Goal: Information Seeking & Learning: Find specific fact

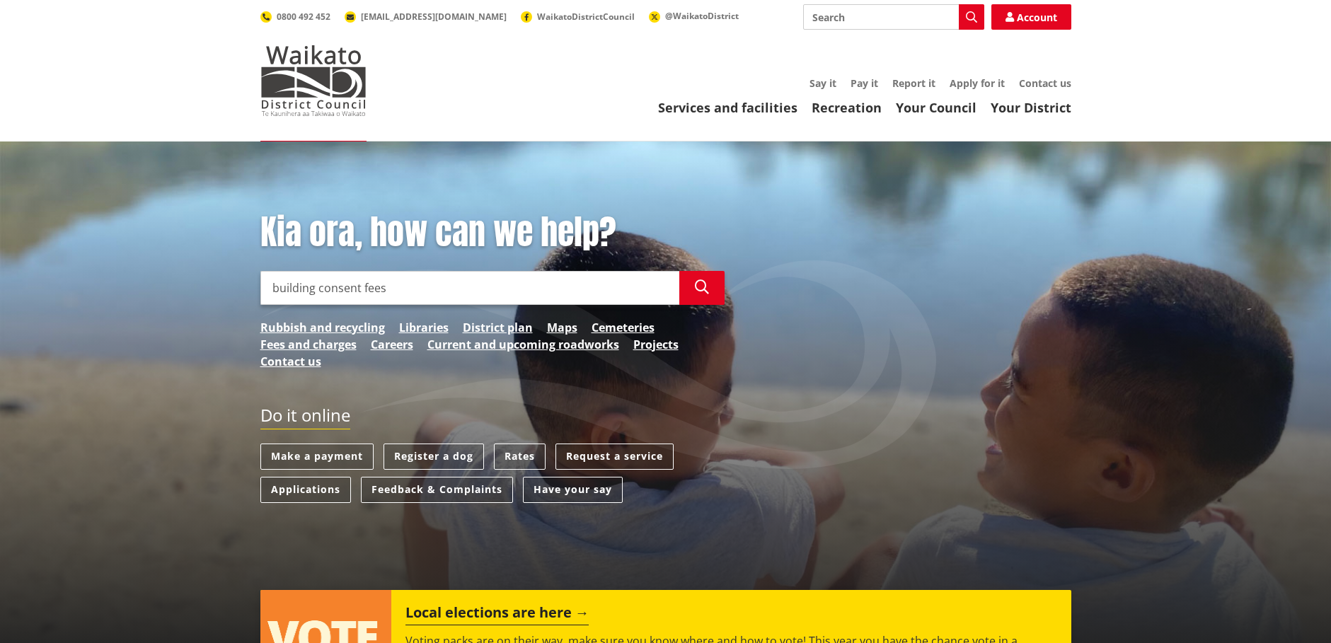
type input "building consent fees"
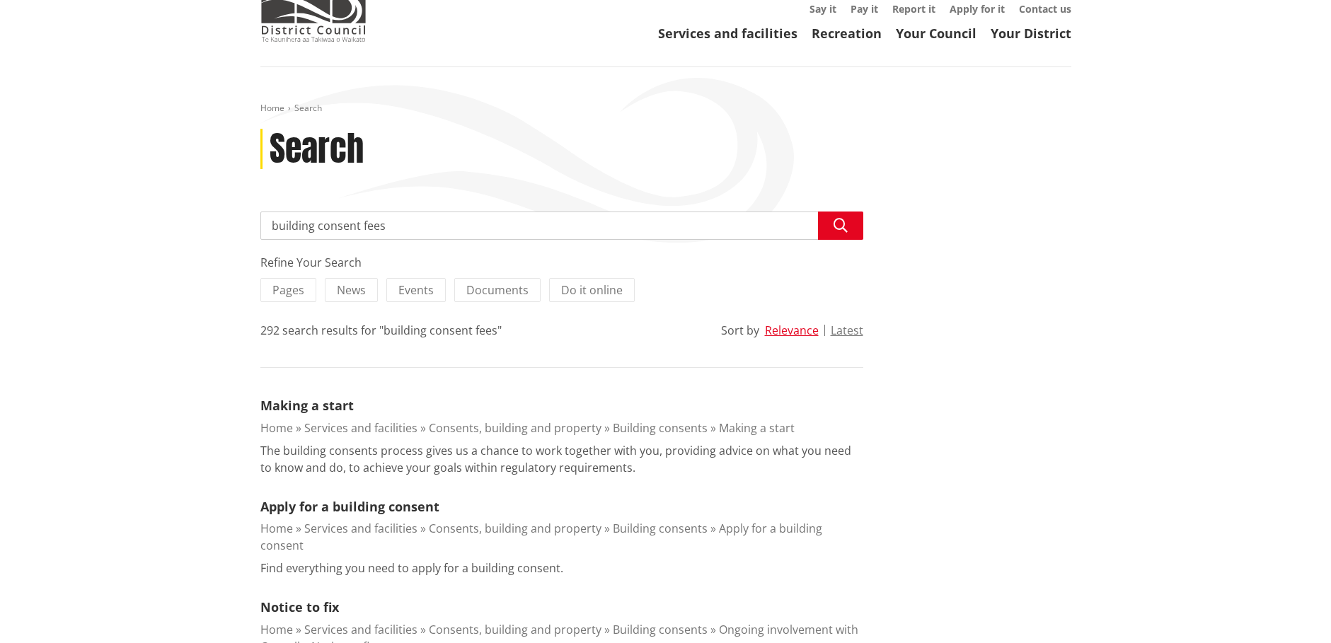
scroll to position [212, 0]
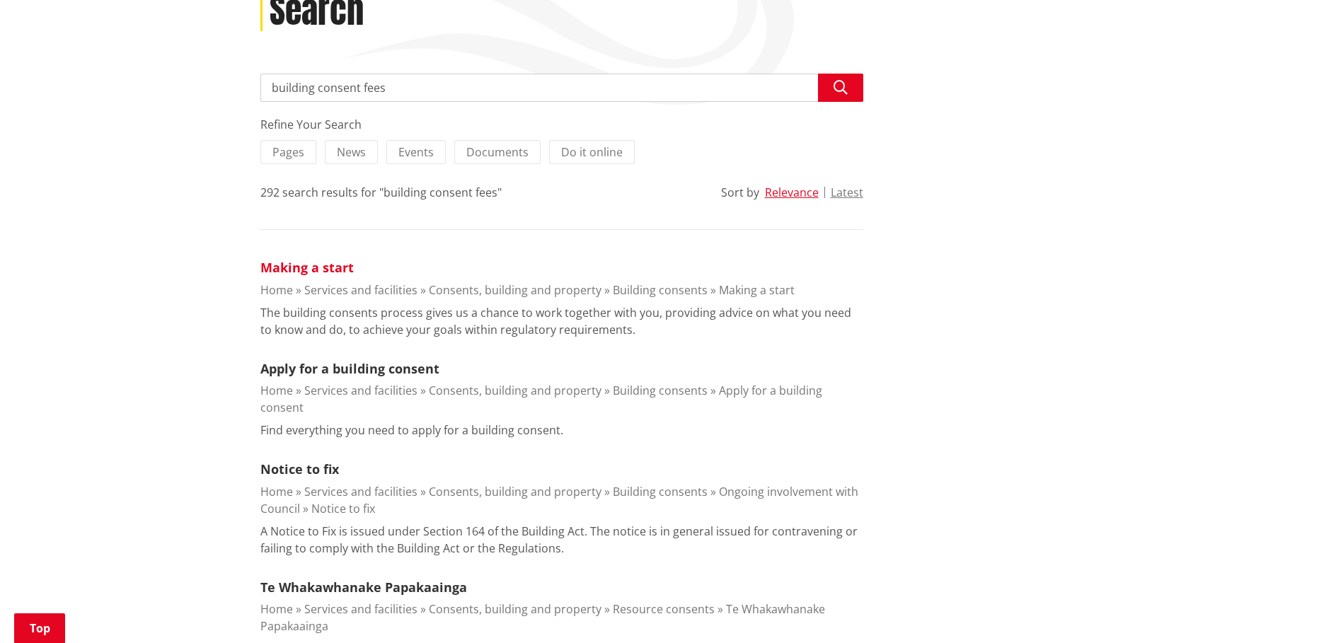
click at [316, 267] on link "Making a start" at bounding box center [306, 267] width 93 height 17
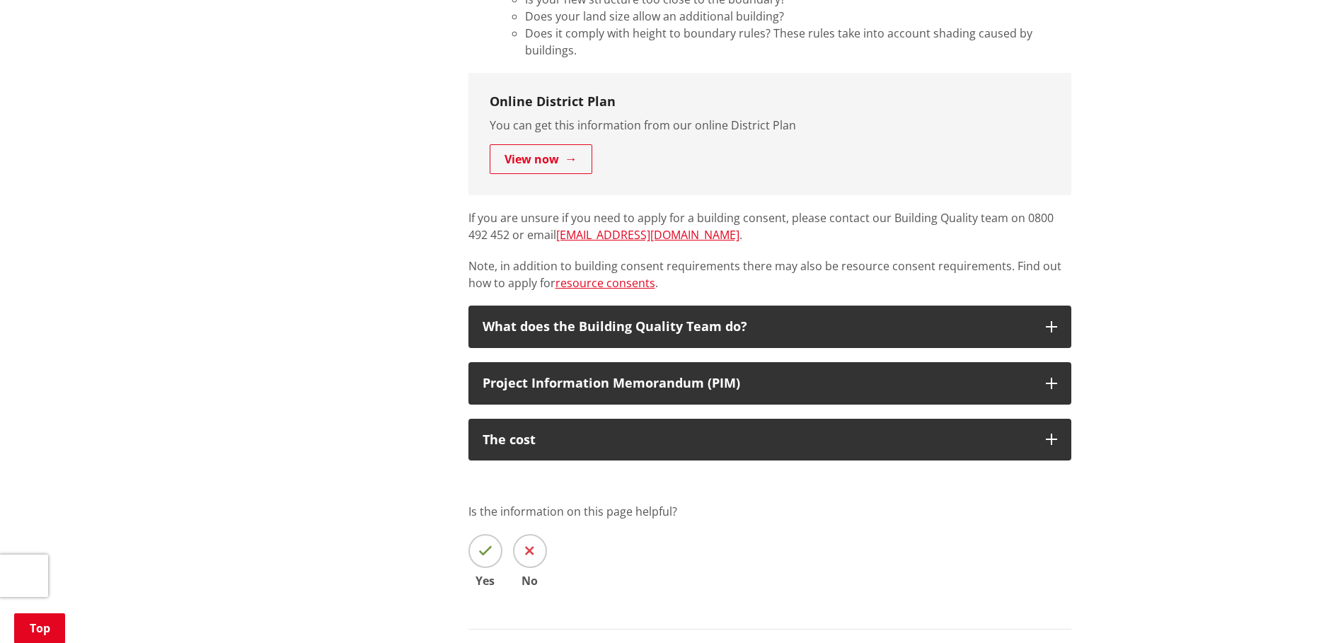
scroll to position [1061, 0]
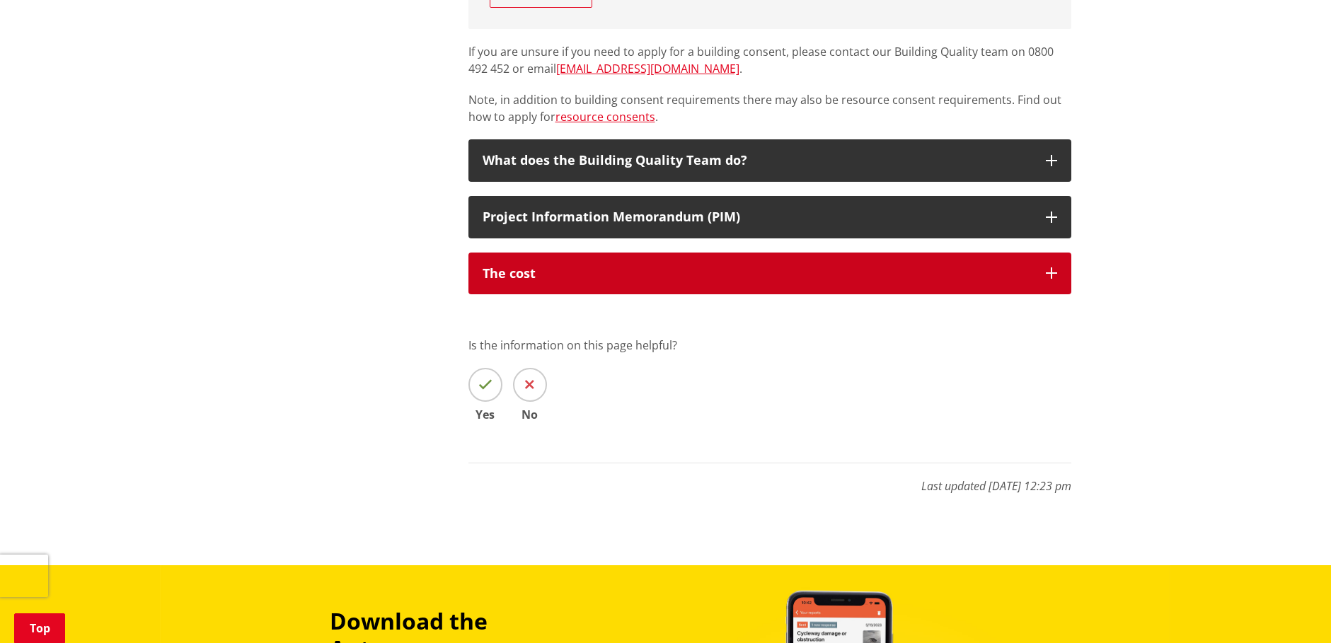
click at [1048, 272] on icon "button" at bounding box center [1050, 272] width 11 height 11
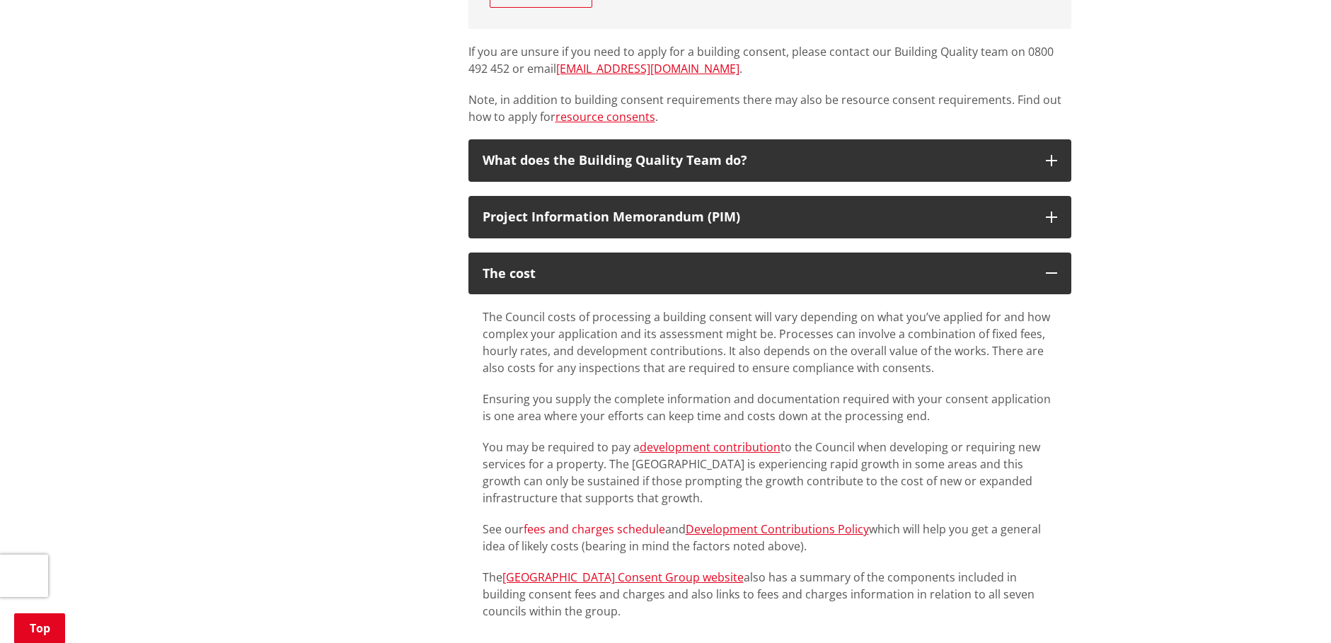
click at [566, 529] on link "fees and charges schedule" at bounding box center [593, 529] width 141 height 16
